Goal: Information Seeking & Learning: Learn about a topic

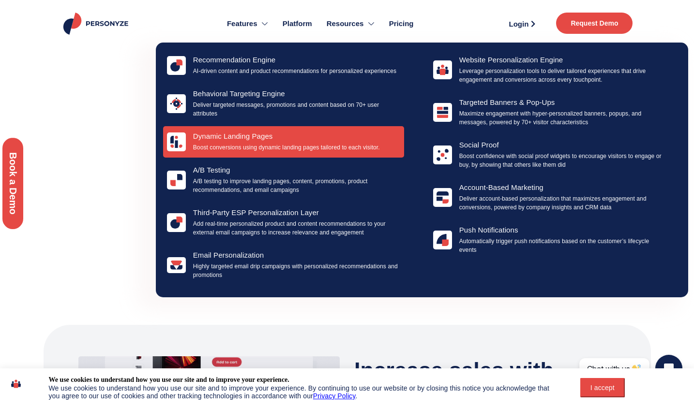
click at [241, 148] on p "Boost conversions using dynamic landing pages tailored to each visitor." at bounding box center [296, 147] width 207 height 9
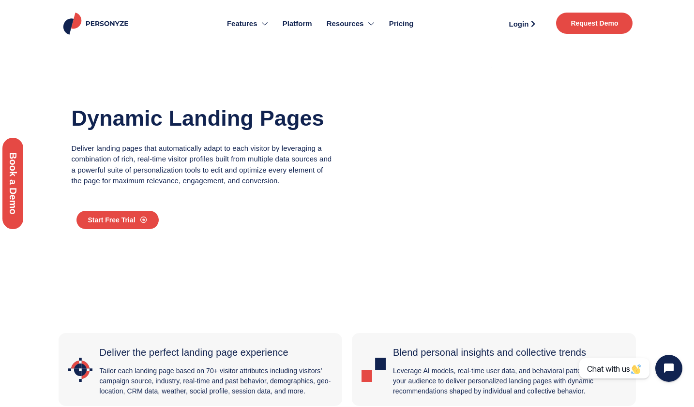
click at [391, 25] on span "Pricing" at bounding box center [401, 23] width 25 height 11
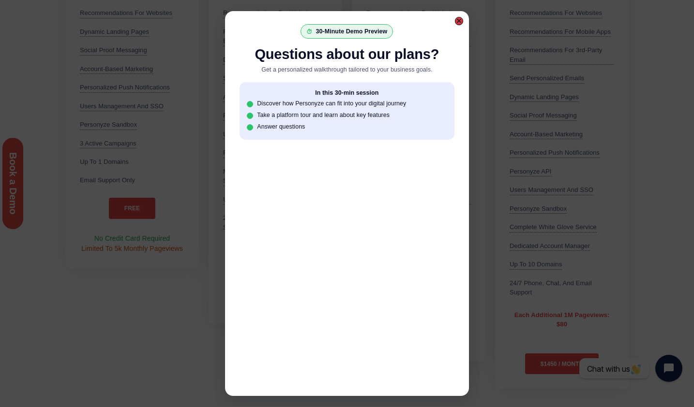
click at [457, 21] on div at bounding box center [458, 20] width 5 height 5
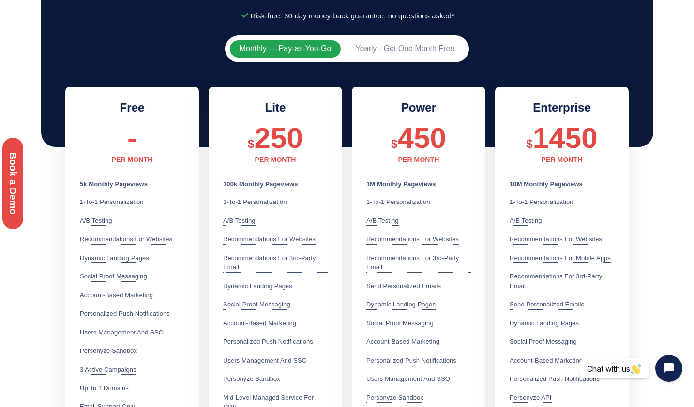
scroll to position [170, 0]
